Goal: Information Seeking & Learning: Understand process/instructions

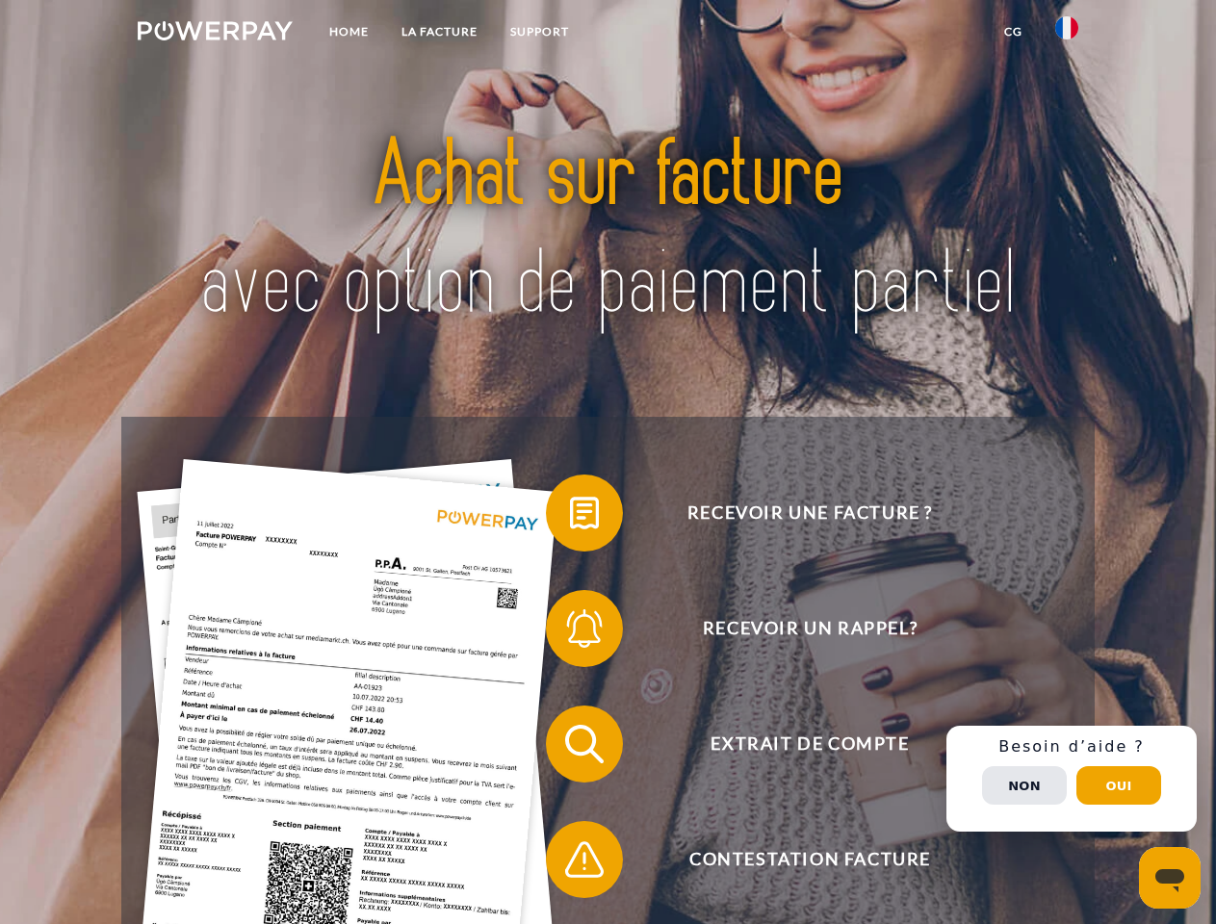
click at [215, 34] on img at bounding box center [215, 30] width 155 height 19
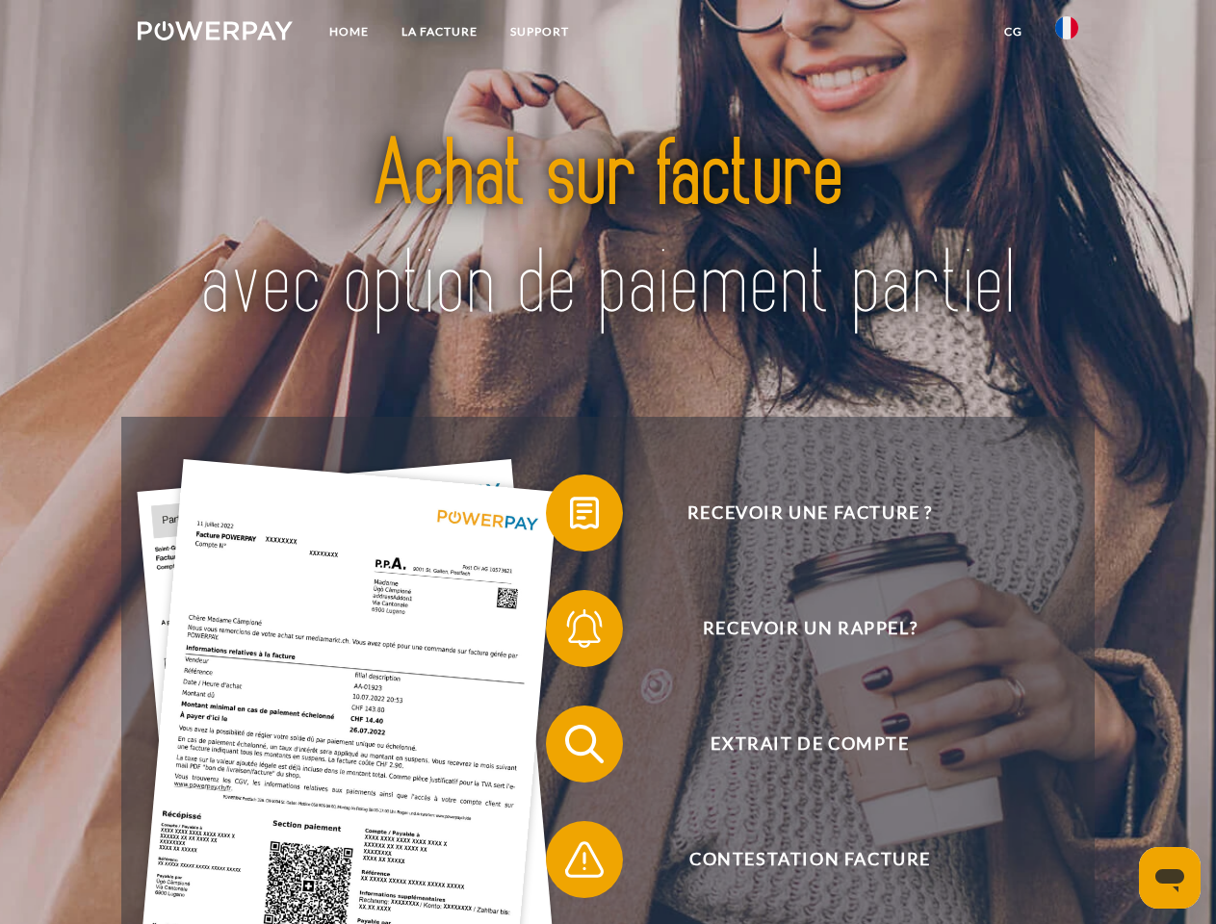
click at [1066, 34] on img at bounding box center [1066, 27] width 23 height 23
click at [1013, 32] on link "CG" at bounding box center [1012, 31] width 51 height 35
click at [570, 517] on span at bounding box center [555, 513] width 96 height 96
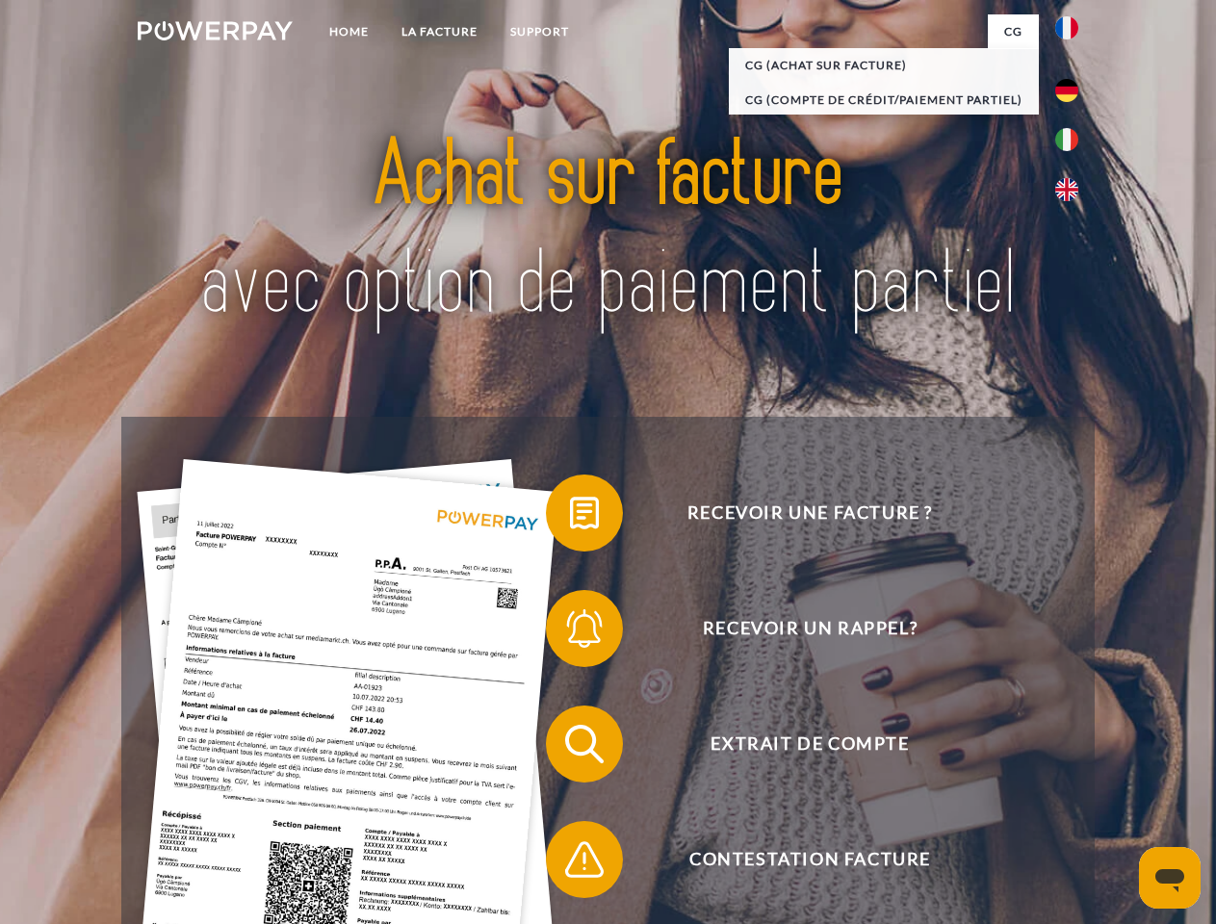
click at [570, 632] on span at bounding box center [555, 628] width 96 height 96
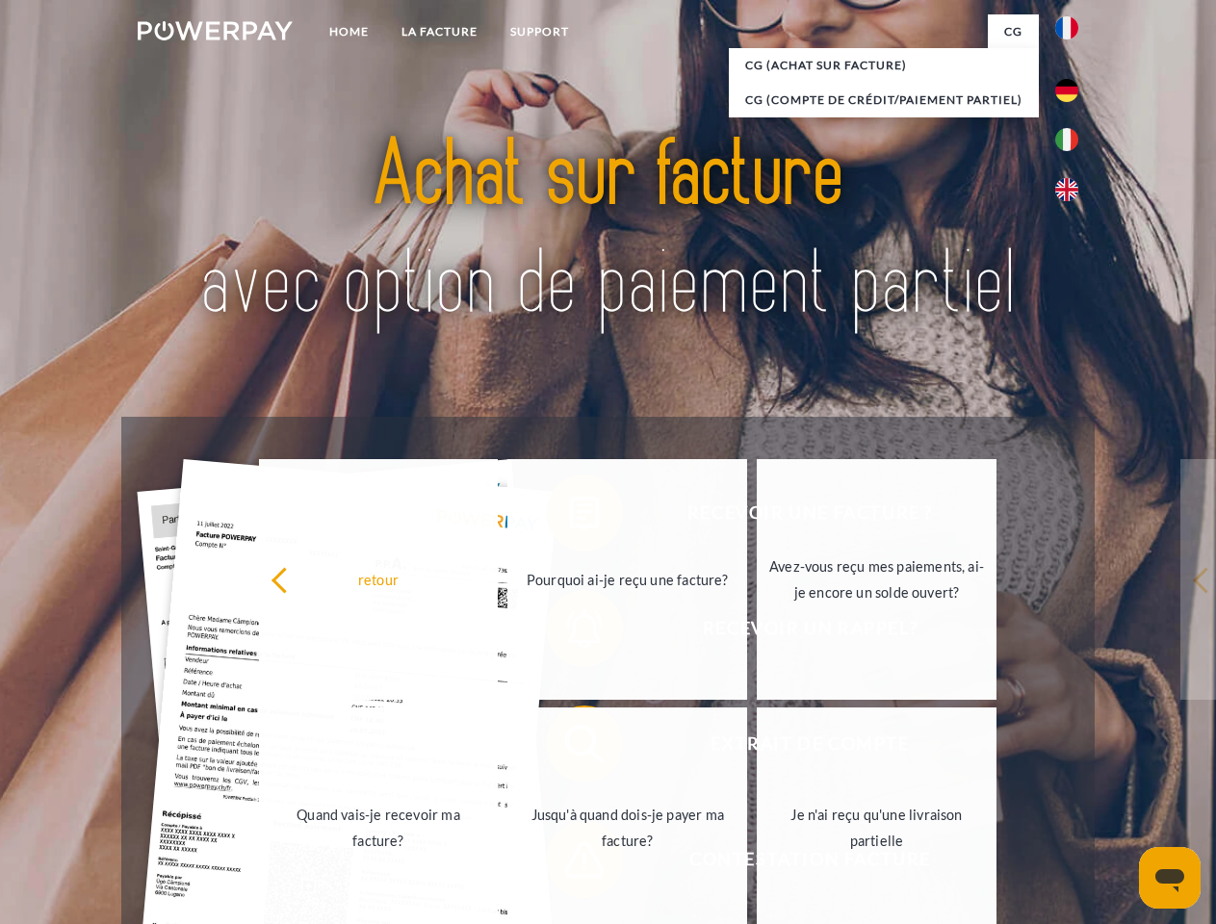
click at [570, 748] on link "Jusqu'à quand dois-je payer ma facture?" at bounding box center [627, 827] width 240 height 241
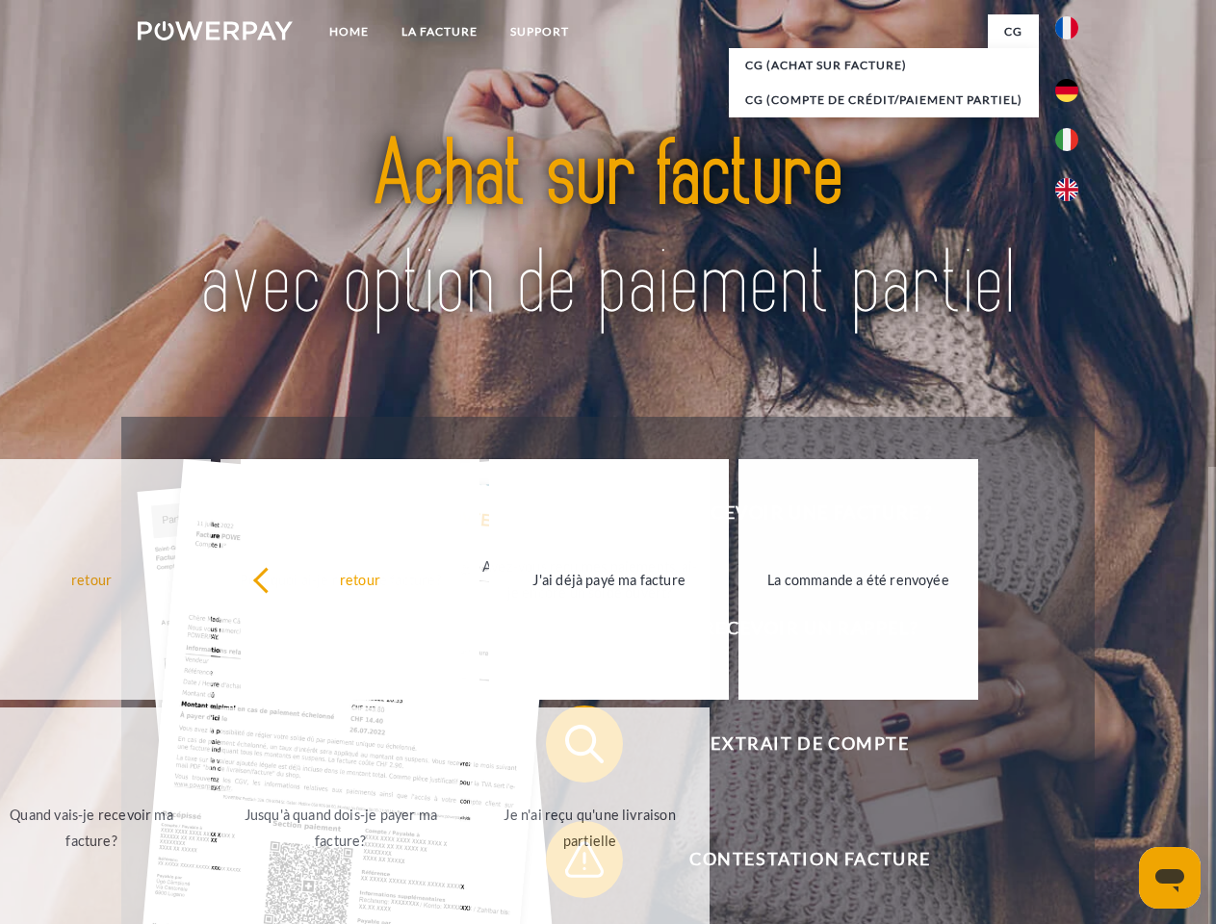
click at [570, 863] on span at bounding box center [555, 859] width 96 height 96
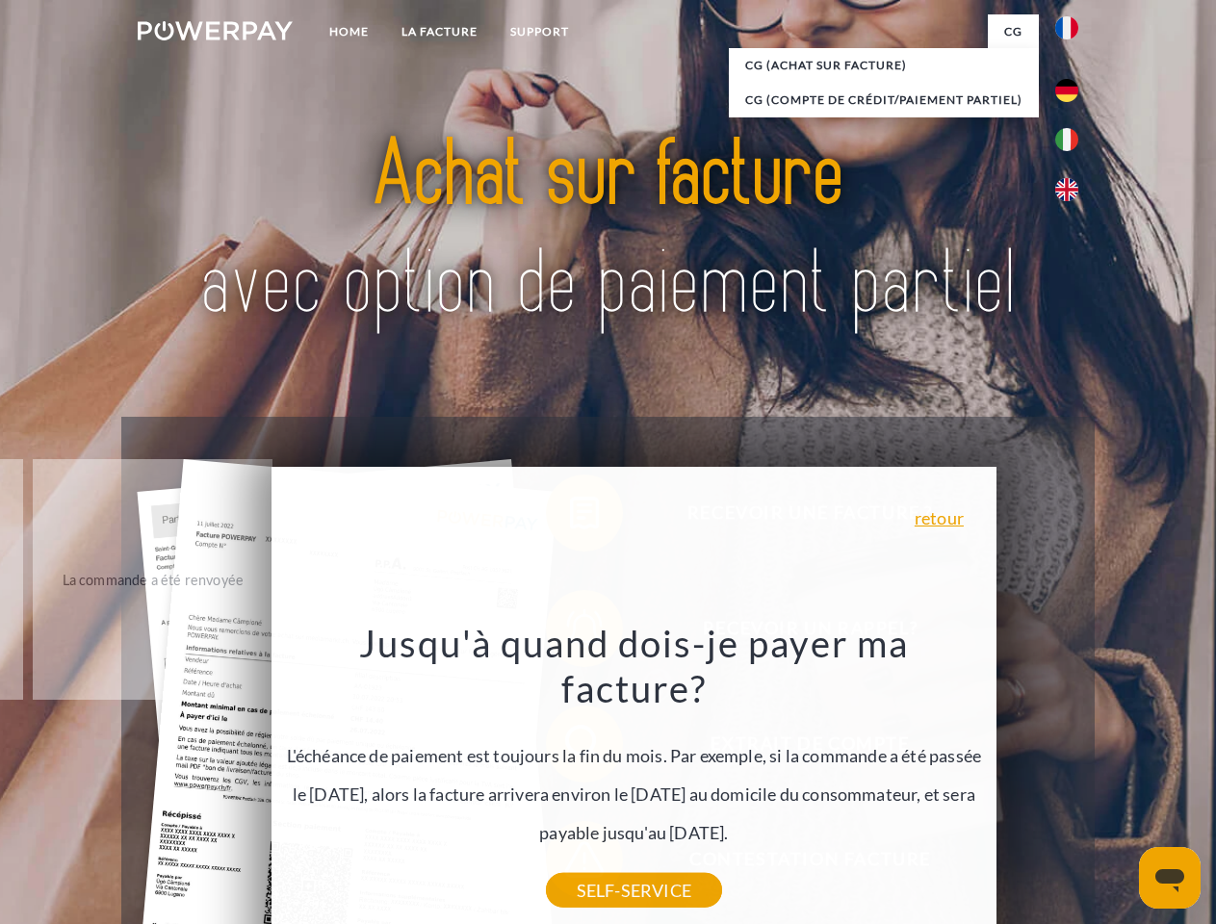
click at [1071, 779] on div "Recevoir une facture ? Recevoir un rappel? Extrait de compte retour" at bounding box center [607, 802] width 972 height 770
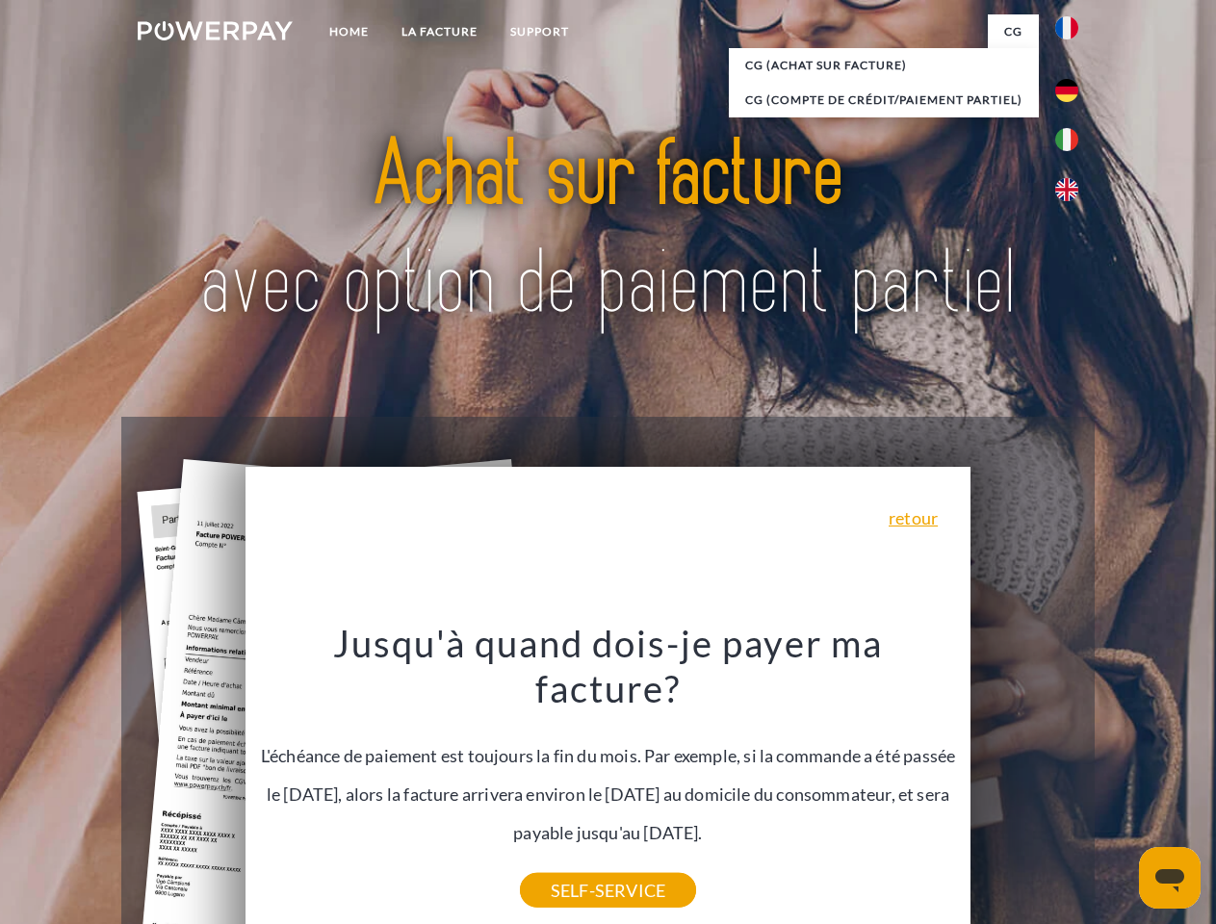
click at [1024, 782] on span "Extrait de compte" at bounding box center [810, 743] width 472 height 77
click at [1118, 785] on header "Home LA FACTURE Support" at bounding box center [608, 664] width 1216 height 1329
